Goal: Task Accomplishment & Management: Manage account settings

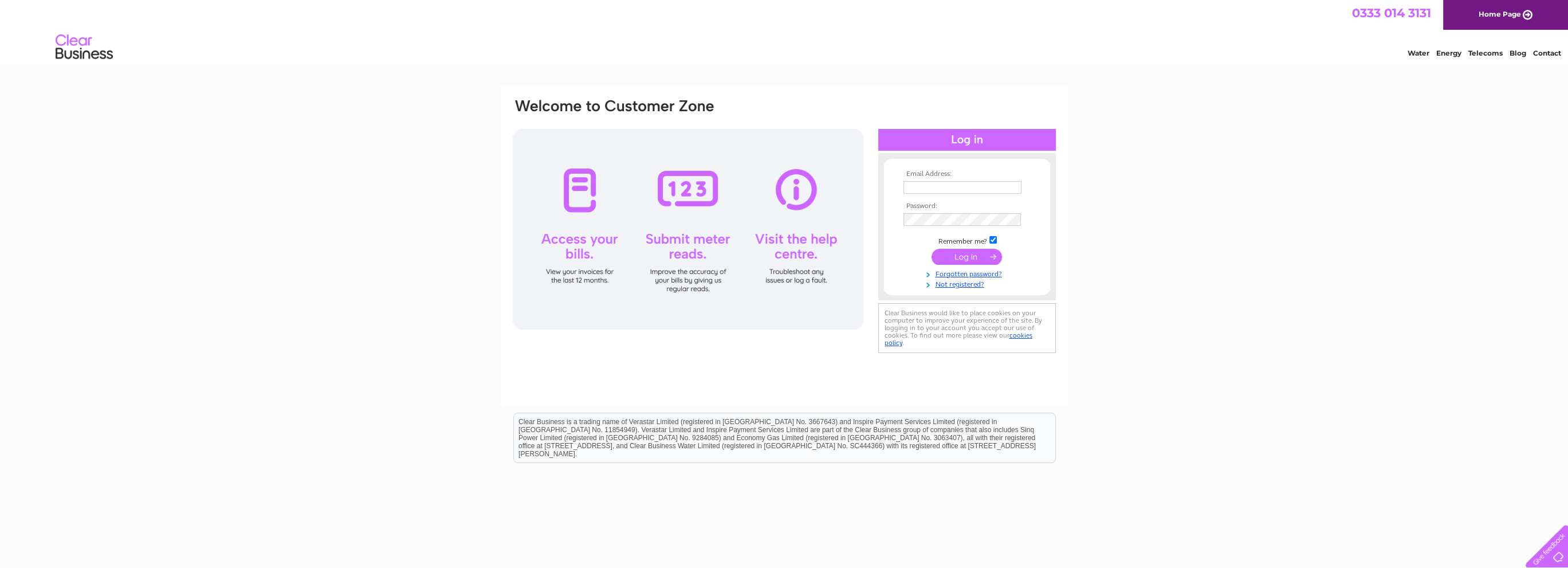
type input "john@calidologs.com"
click at [966, 256] on input "submit" at bounding box center [966, 256] width 70 height 16
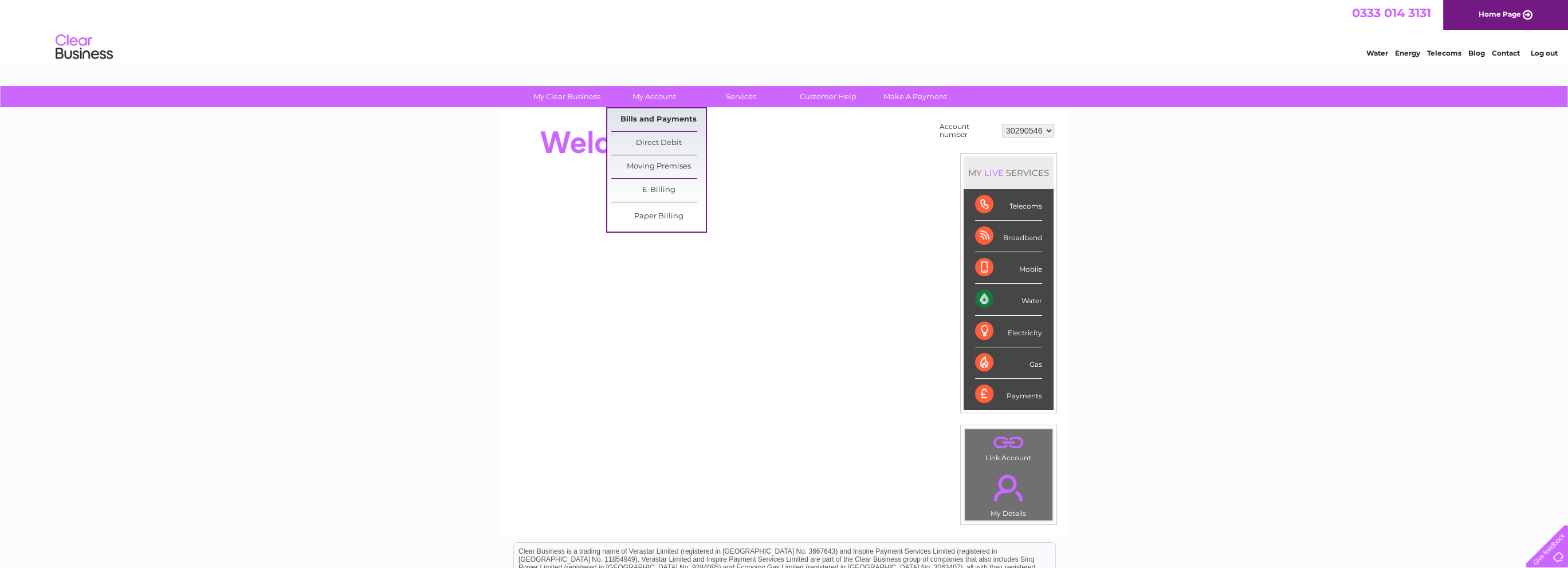
click at [658, 116] on link "Bills and Payments" at bounding box center [658, 120] width 95 height 23
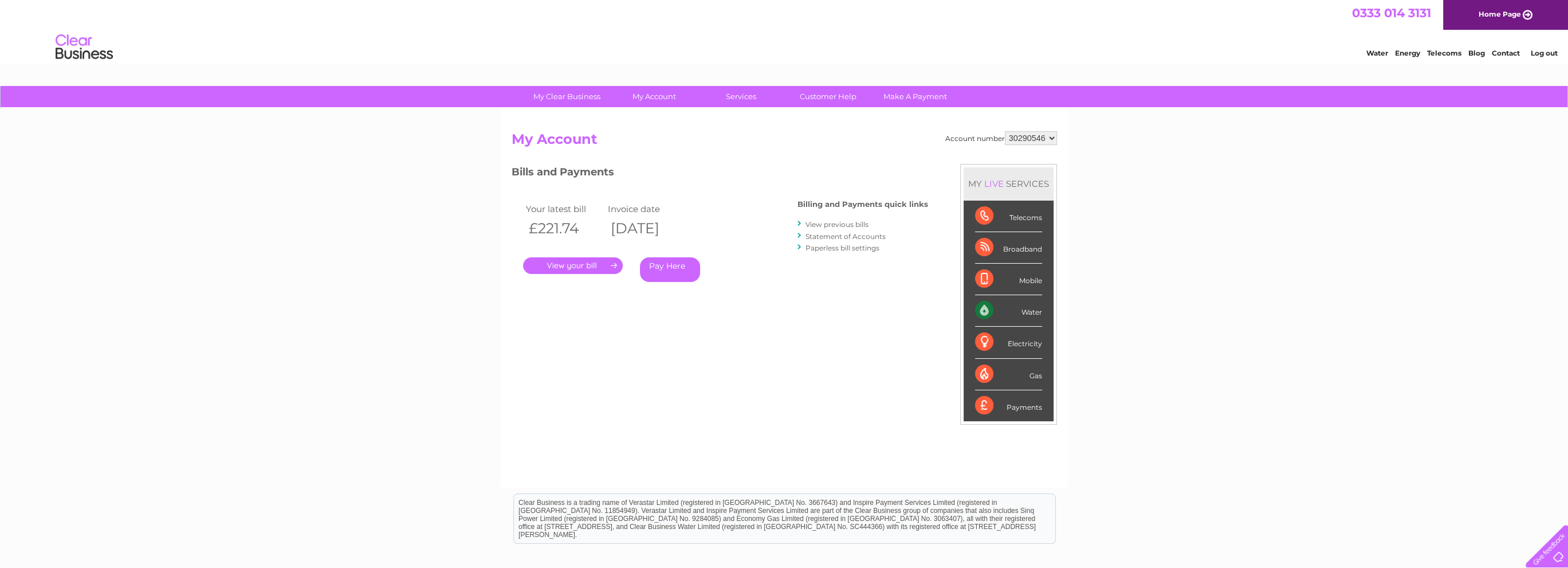
click at [588, 266] on link "." at bounding box center [572, 265] width 100 height 17
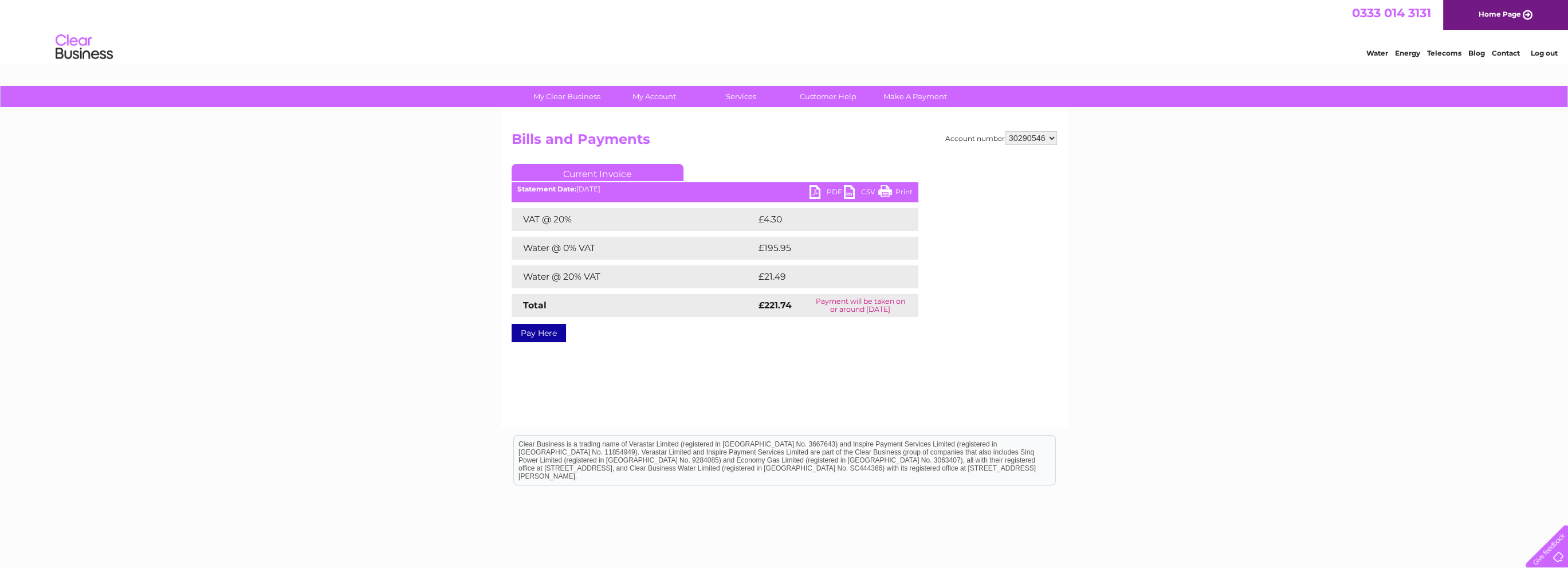
click at [814, 191] on link "PDF" at bounding box center [827, 193] width 35 height 17
click at [1542, 52] on link "Log out" at bounding box center [1543, 53] width 27 height 9
